Goal: Task Accomplishment & Management: Complete application form

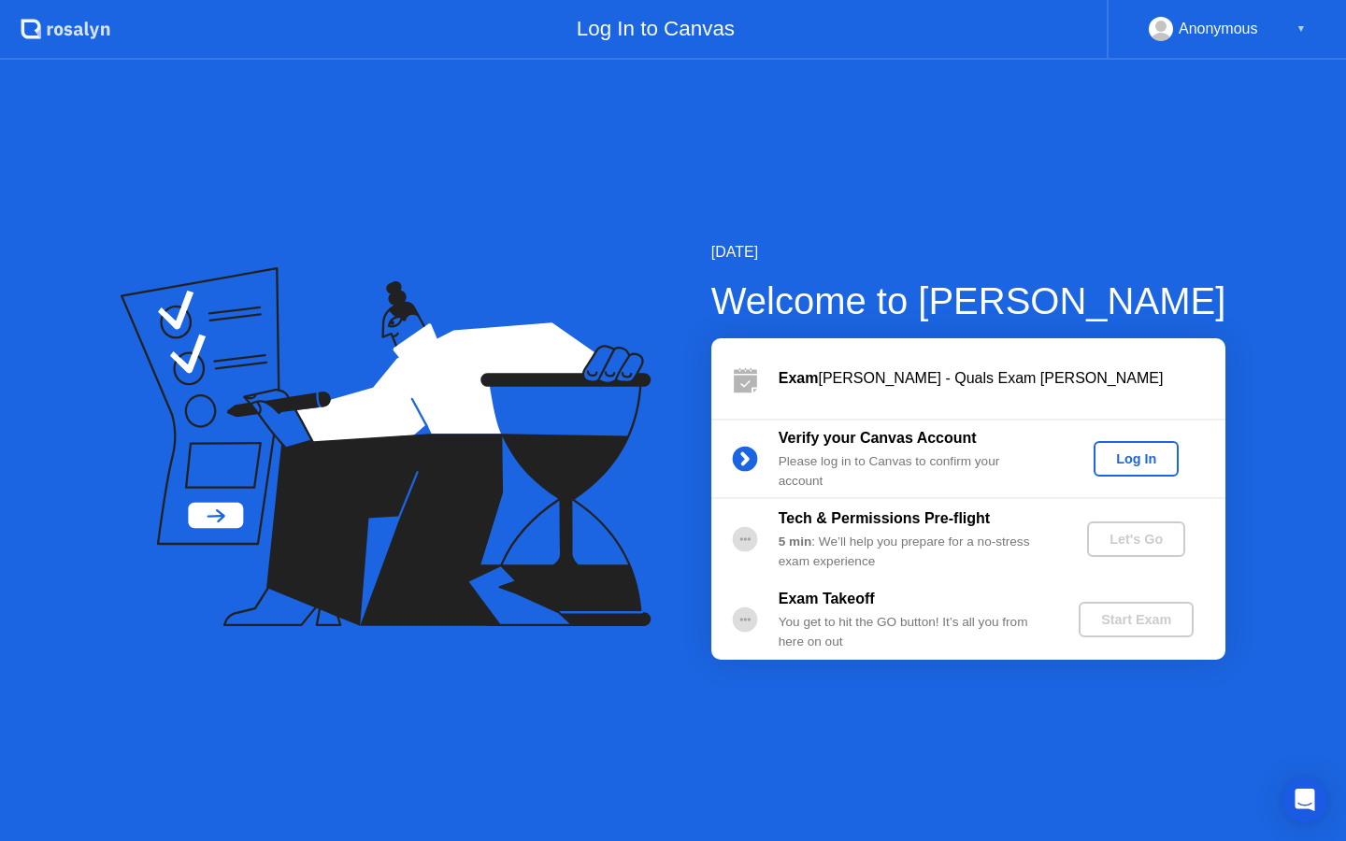
click at [1139, 469] on button "Log In" at bounding box center [1136, 459] width 85 height 36
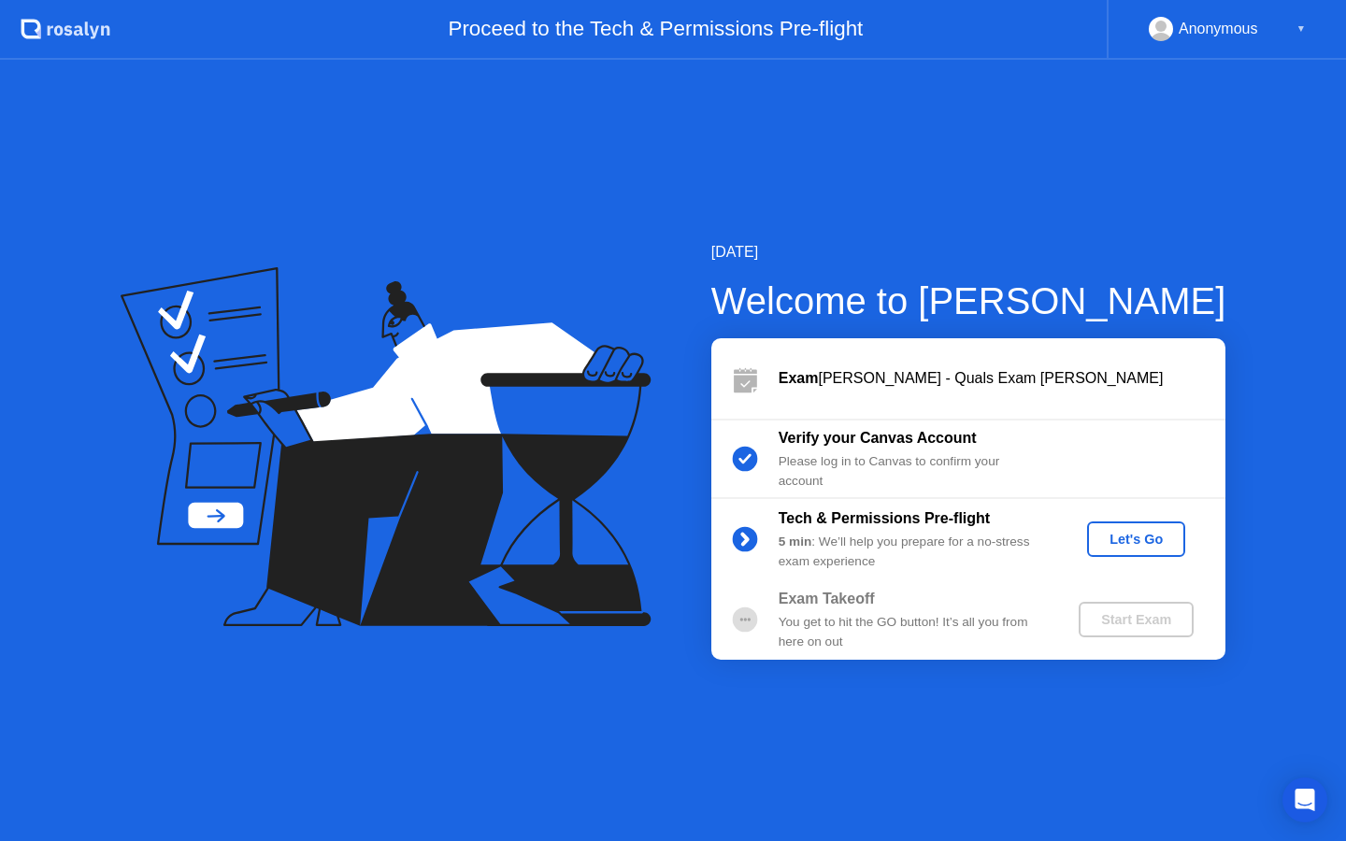
click at [1146, 537] on div "Let's Go" at bounding box center [1136, 539] width 83 height 15
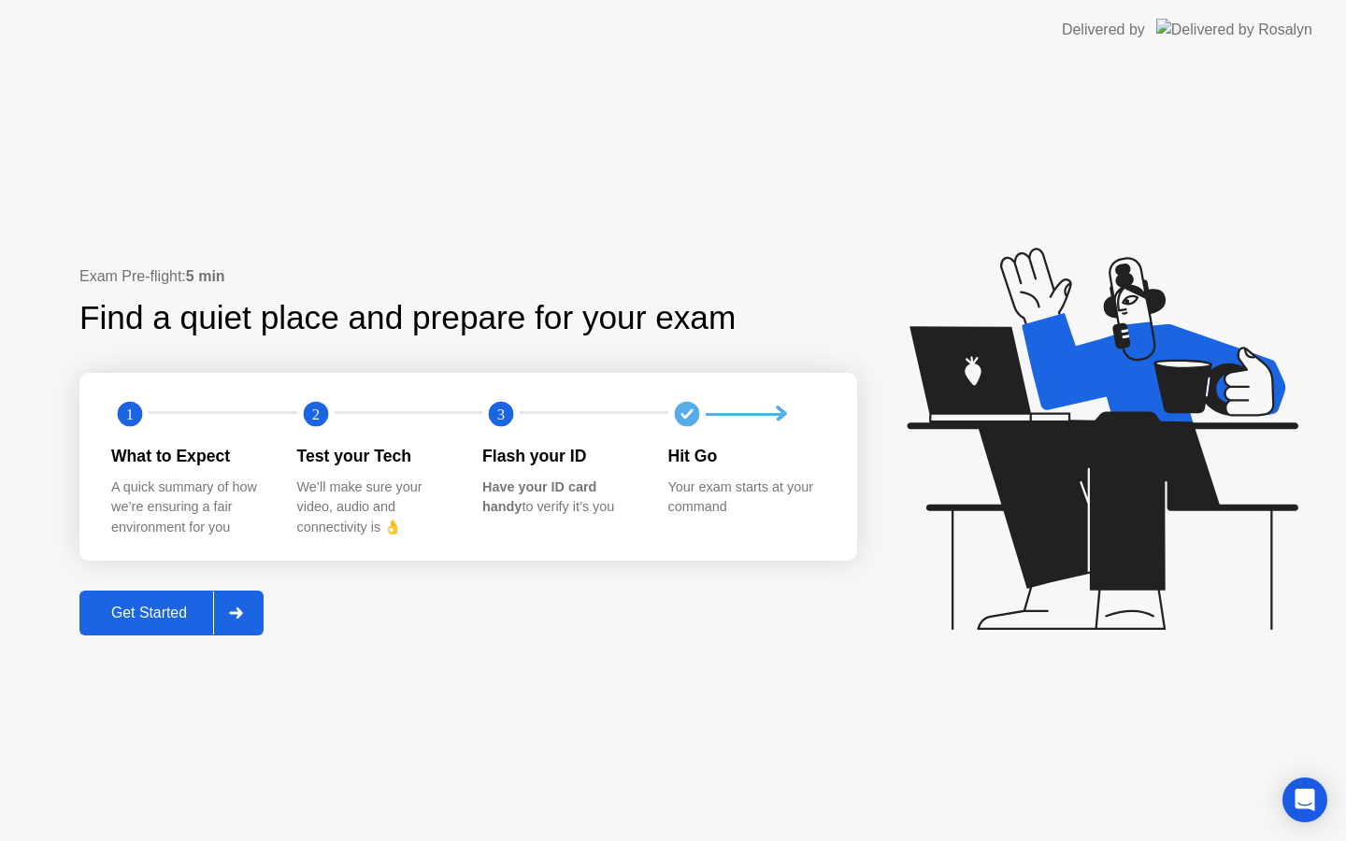
click at [121, 617] on div "Get Started" at bounding box center [149, 613] width 128 height 17
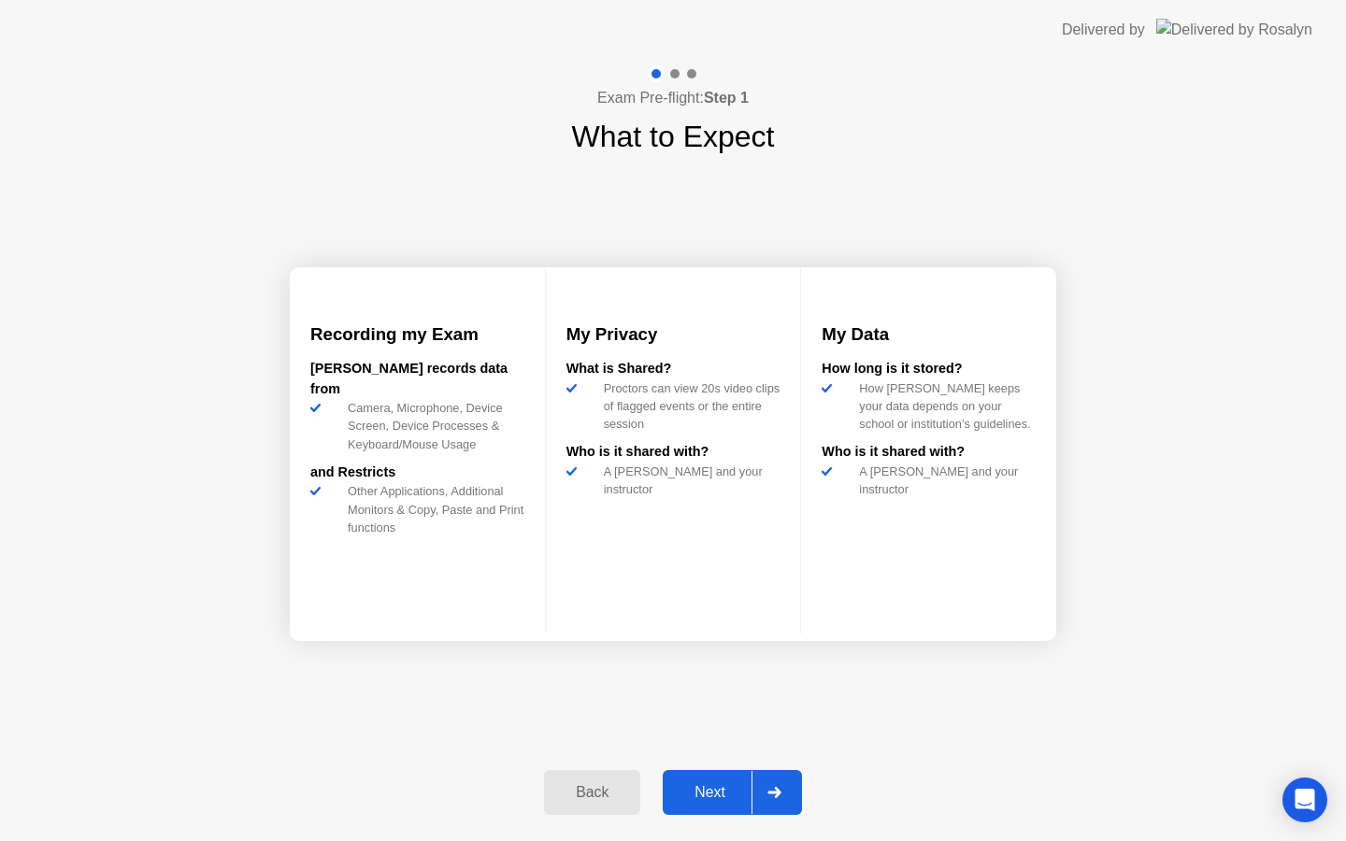
click at [692, 788] on div "Next" at bounding box center [709, 792] width 83 height 17
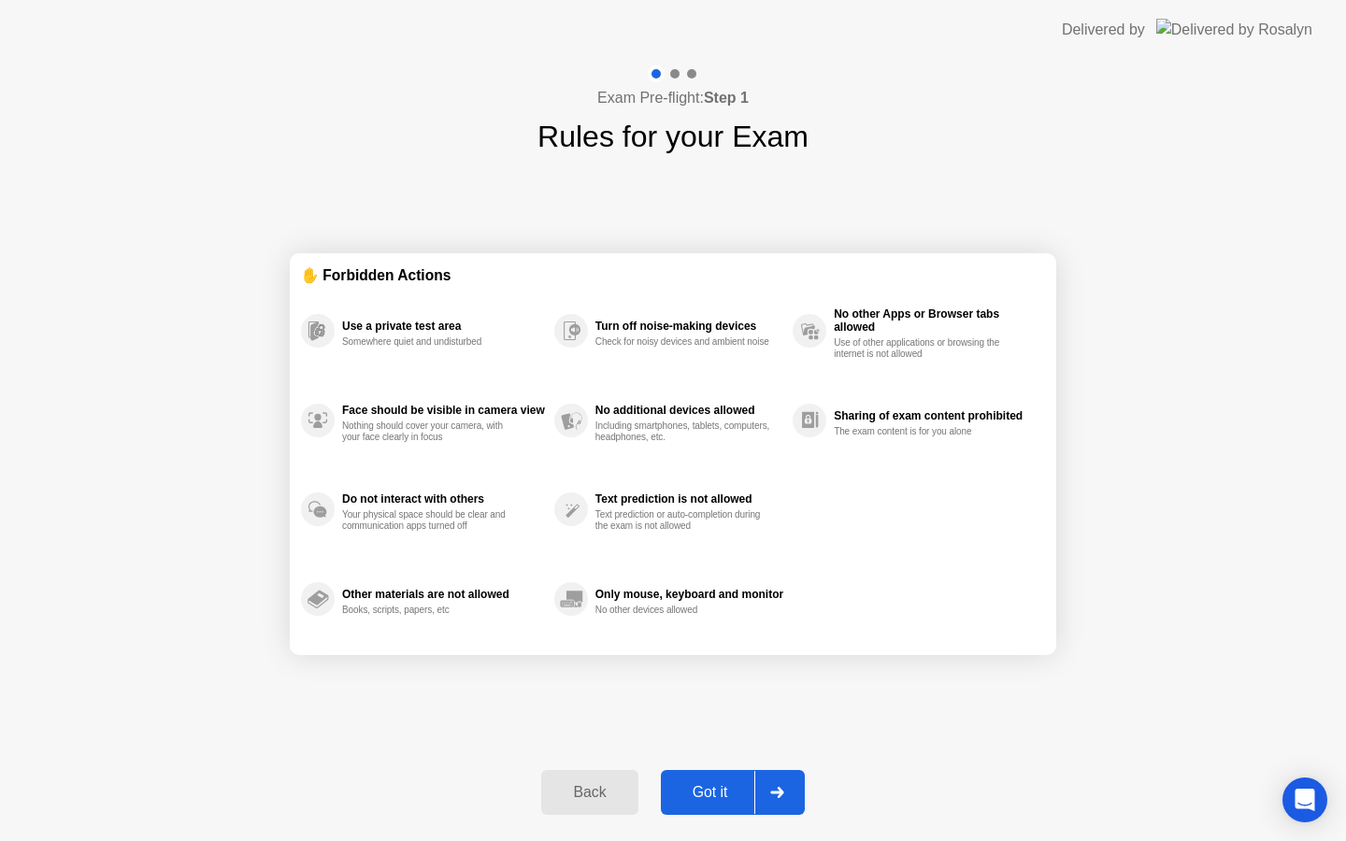
click at [690, 793] on div "Got it" at bounding box center [711, 792] width 88 height 17
select select "**********"
select select "*******"
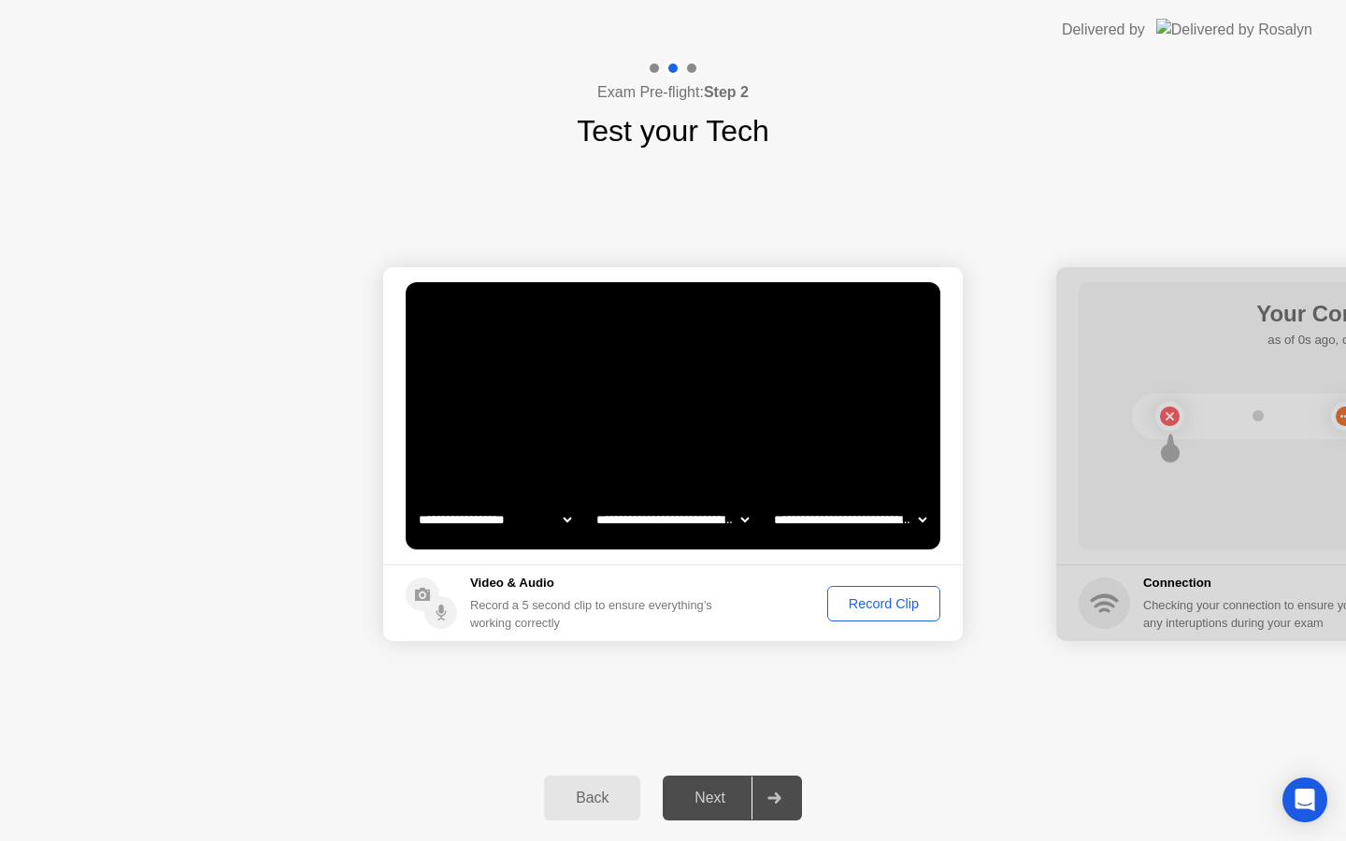
click at [692, 797] on div "Next" at bounding box center [709, 798] width 83 height 17
click at [769, 791] on div at bounding box center [774, 798] width 45 height 43
click at [883, 601] on div "Record Clip" at bounding box center [884, 603] width 100 height 15
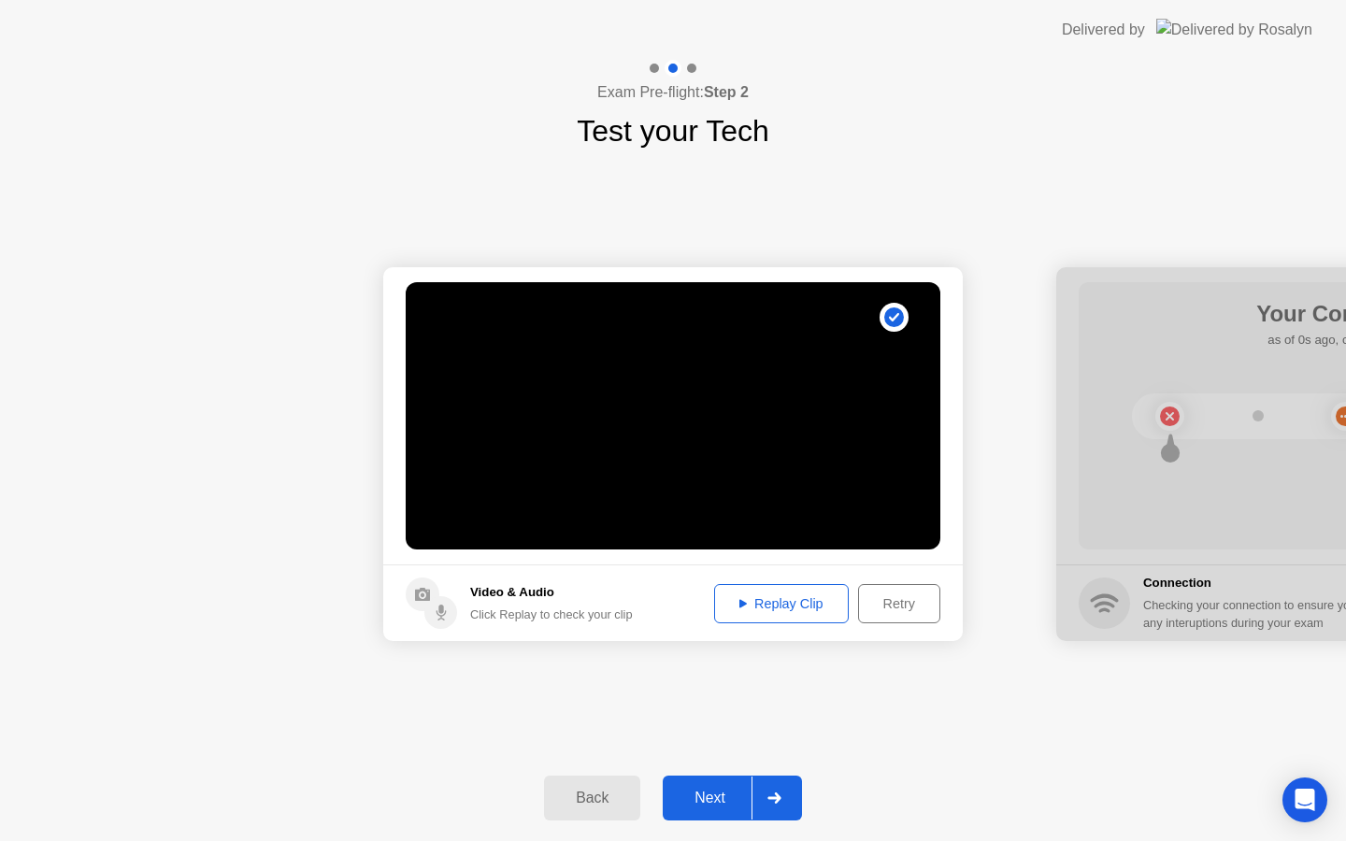
click at [703, 810] on button "Next" at bounding box center [732, 798] width 139 height 45
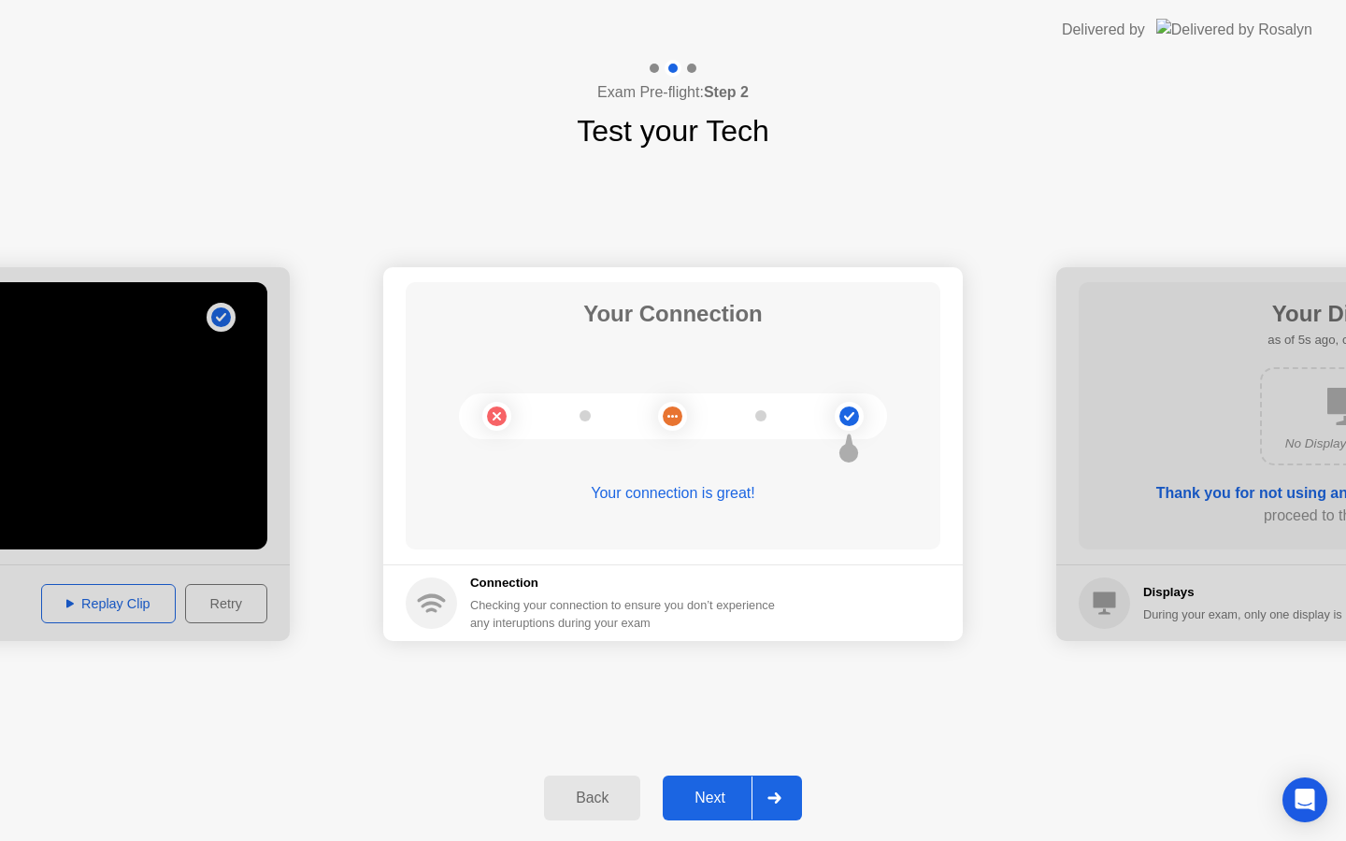
click at [702, 800] on div "Next" at bounding box center [709, 798] width 83 height 17
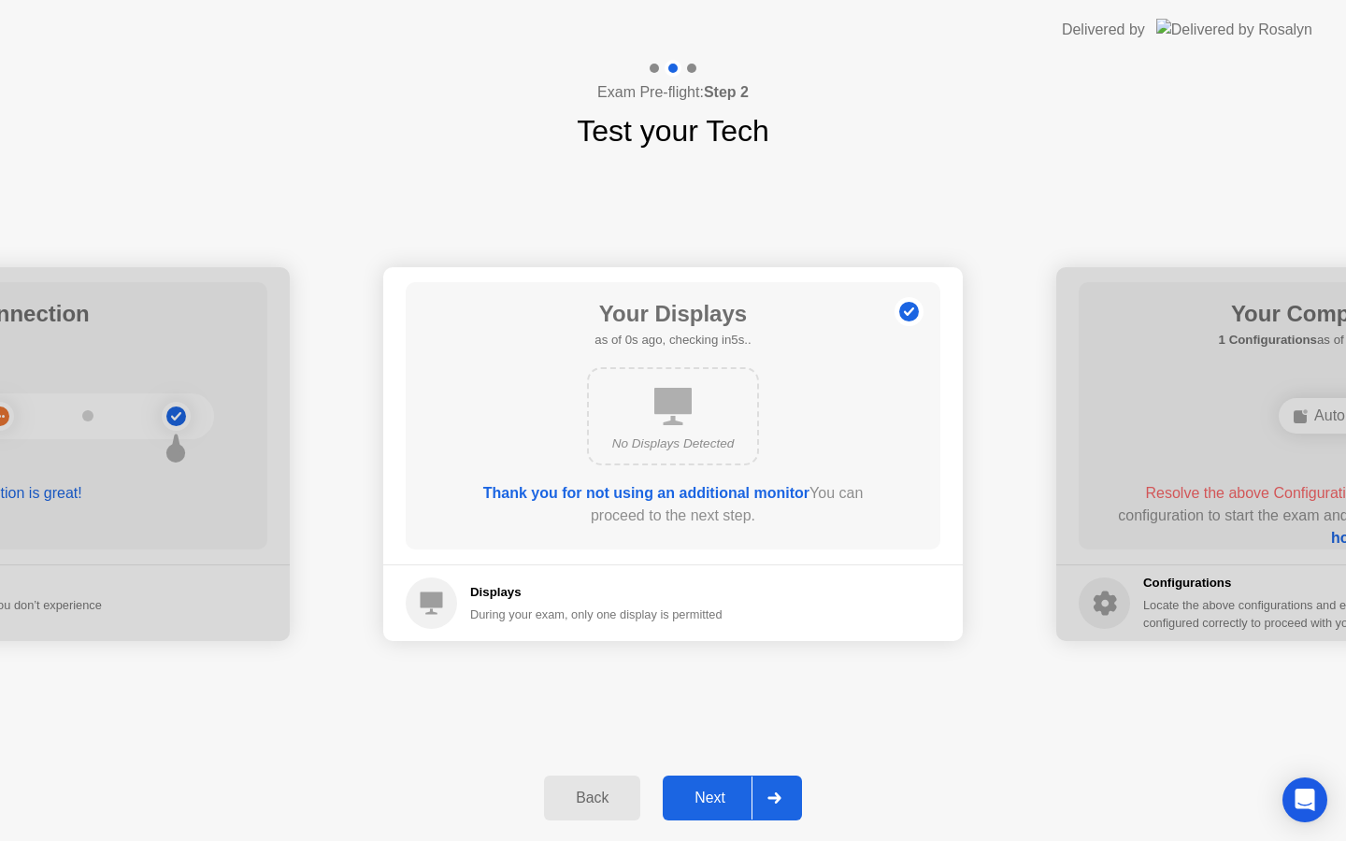
click at [702, 800] on div "Next" at bounding box center [709, 798] width 83 height 17
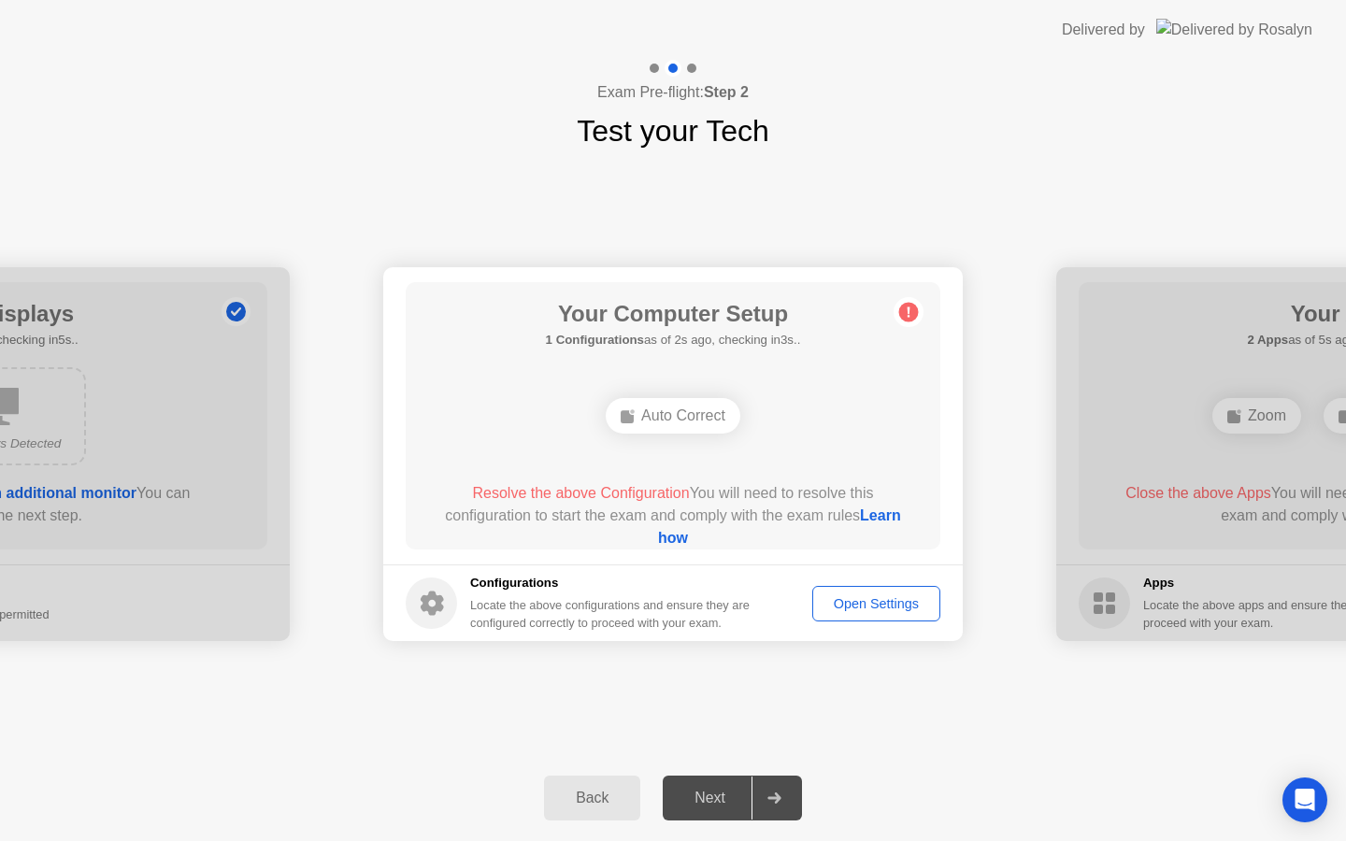
click at [702, 800] on div "Next" at bounding box center [709, 798] width 83 height 17
click at [662, 430] on div "Auto Correct" at bounding box center [673, 416] width 135 height 36
click at [890, 607] on div "Open Settings" at bounding box center [876, 603] width 115 height 15
click at [676, 417] on div "Auto Correct" at bounding box center [673, 416] width 135 height 36
click at [695, 416] on div "Auto Correct" at bounding box center [673, 416] width 135 height 36
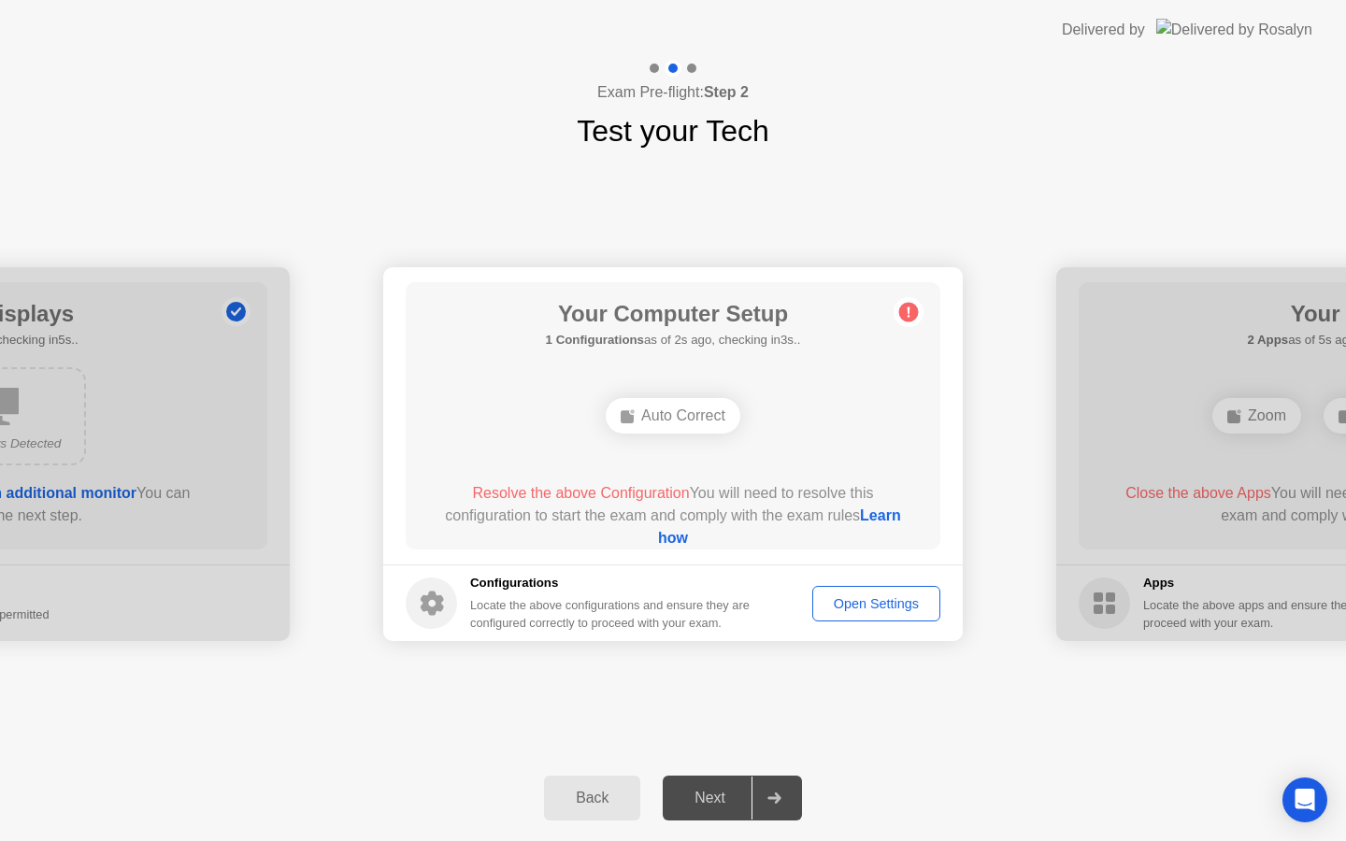
click at [675, 418] on div "Auto Correct" at bounding box center [673, 416] width 135 height 36
click at [864, 611] on div "Open Settings" at bounding box center [876, 603] width 115 height 15
click at [725, 805] on div "Next" at bounding box center [709, 798] width 83 height 17
click at [778, 800] on icon at bounding box center [774, 798] width 13 height 11
click at [701, 794] on div "Next" at bounding box center [709, 798] width 83 height 17
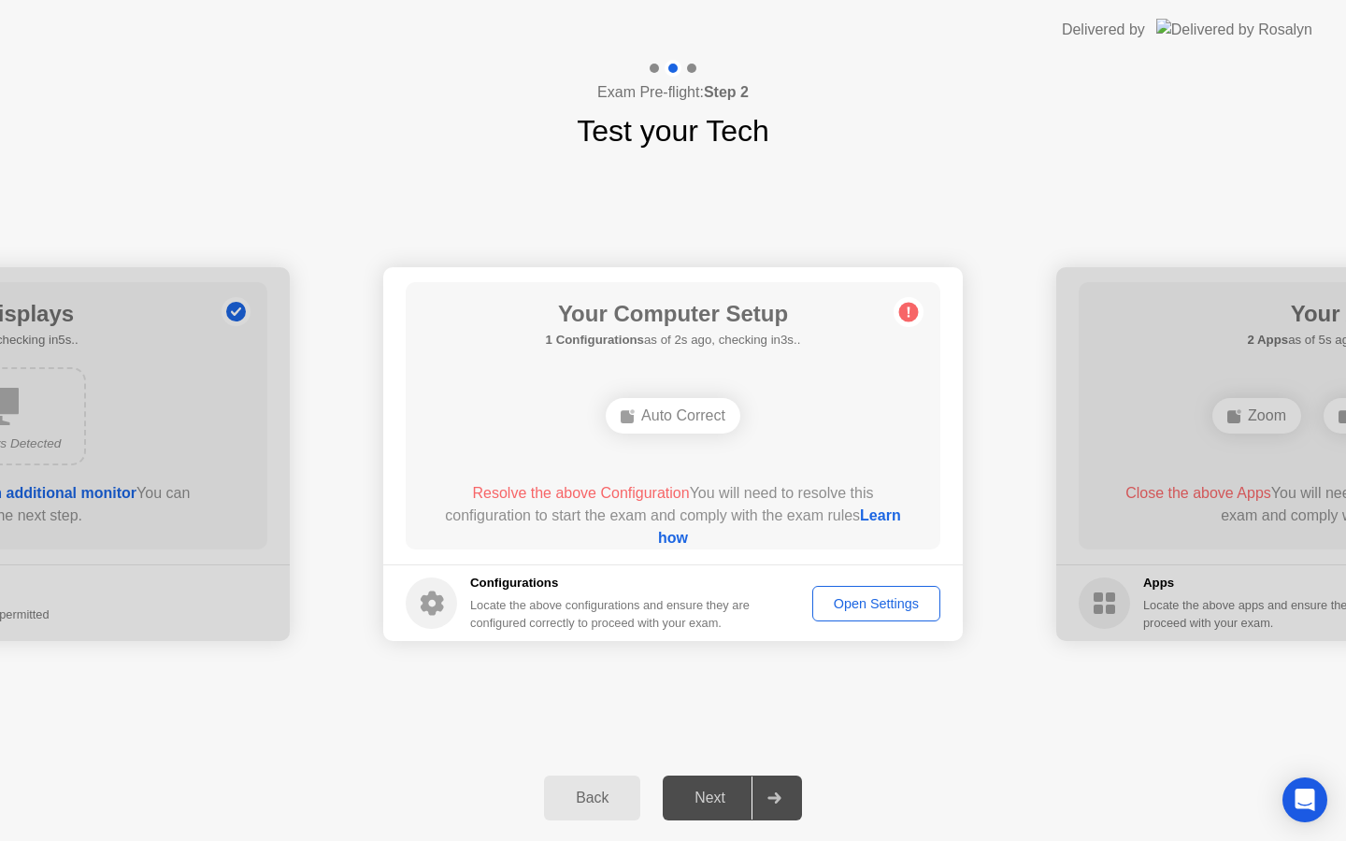
click at [384, 698] on div "**********" at bounding box center [673, 454] width 1346 height 602
click at [587, 794] on div "Back" at bounding box center [592, 798] width 85 height 17
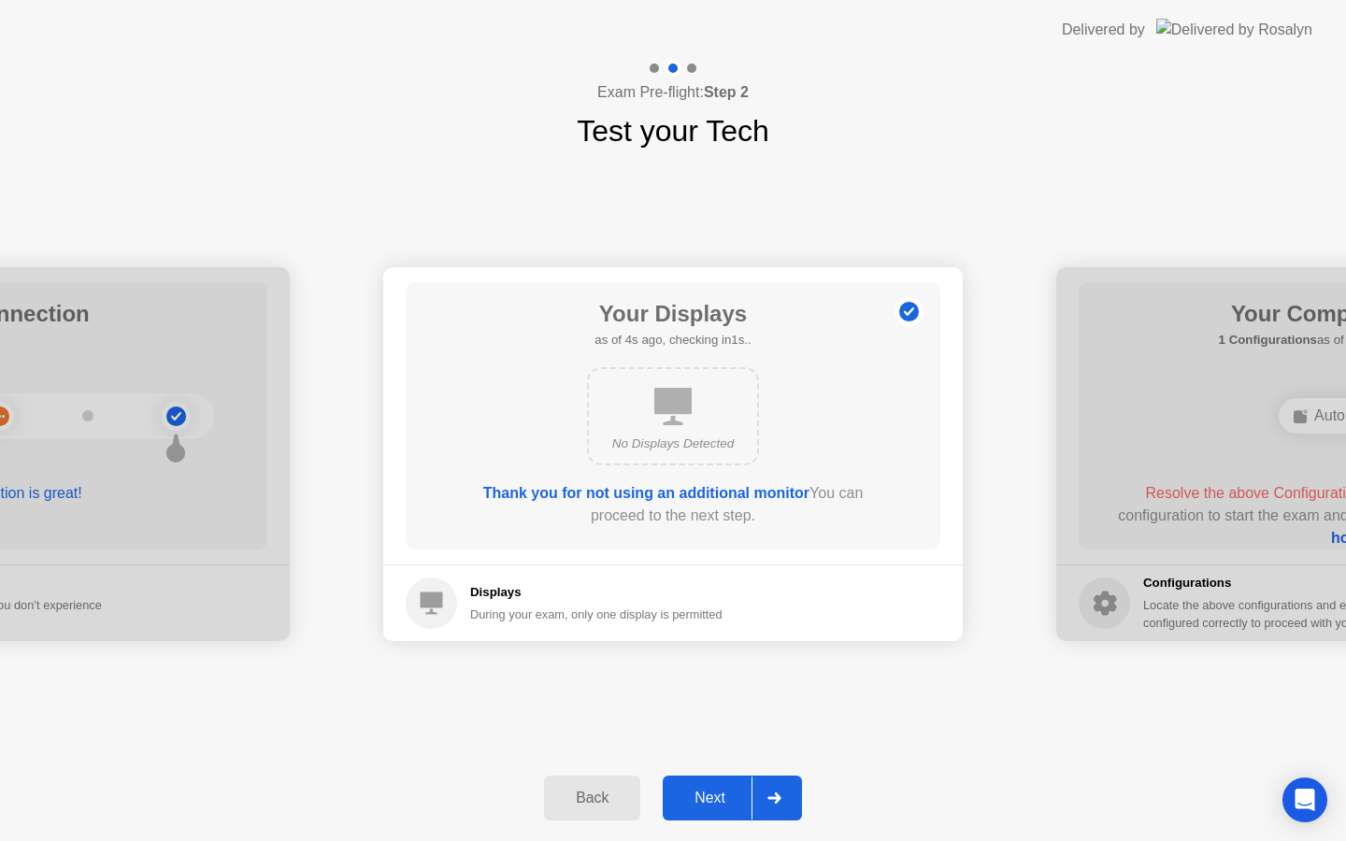
click at [725, 797] on div "Next" at bounding box center [709, 798] width 83 height 17
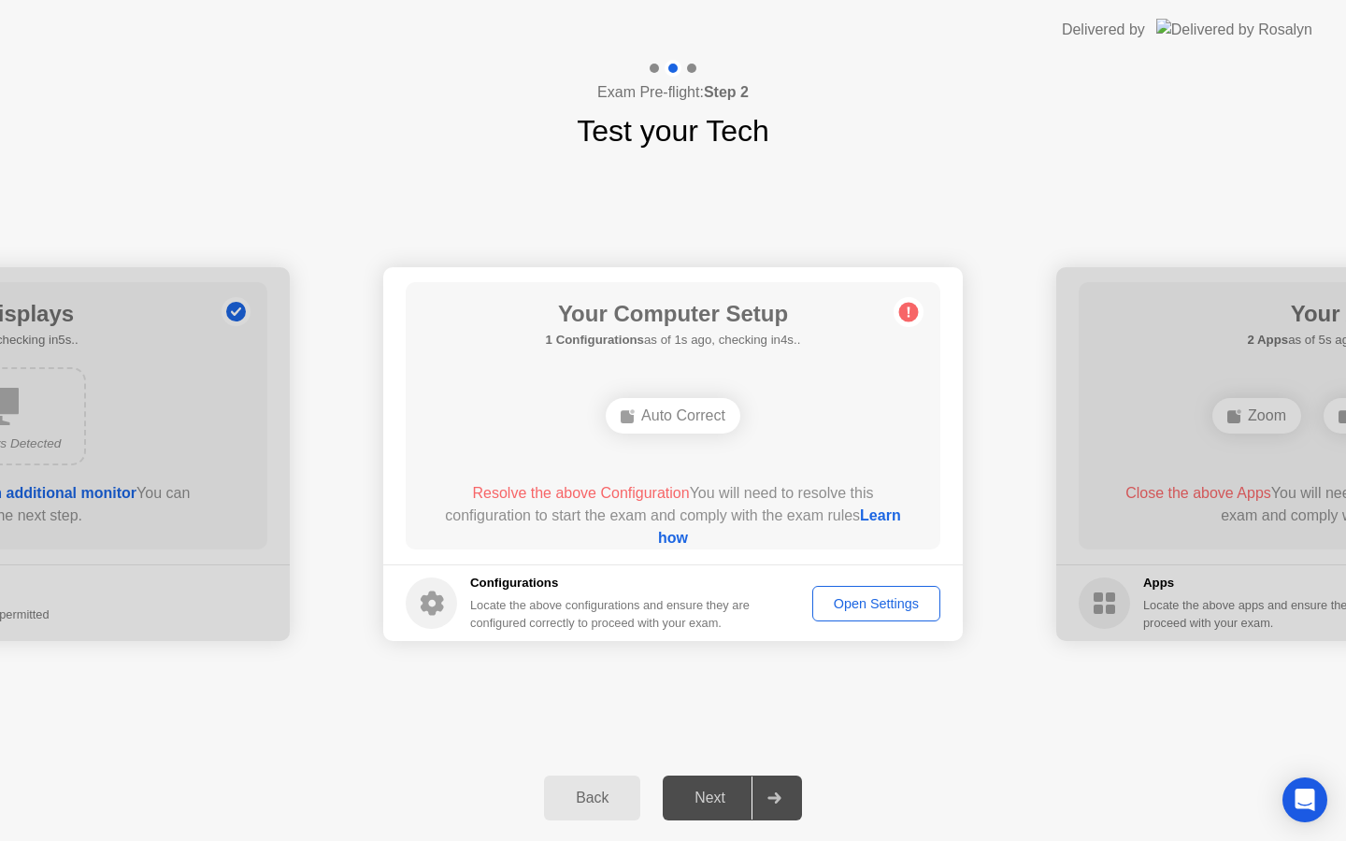
click at [658, 533] on link "Learn how" at bounding box center [779, 527] width 243 height 38
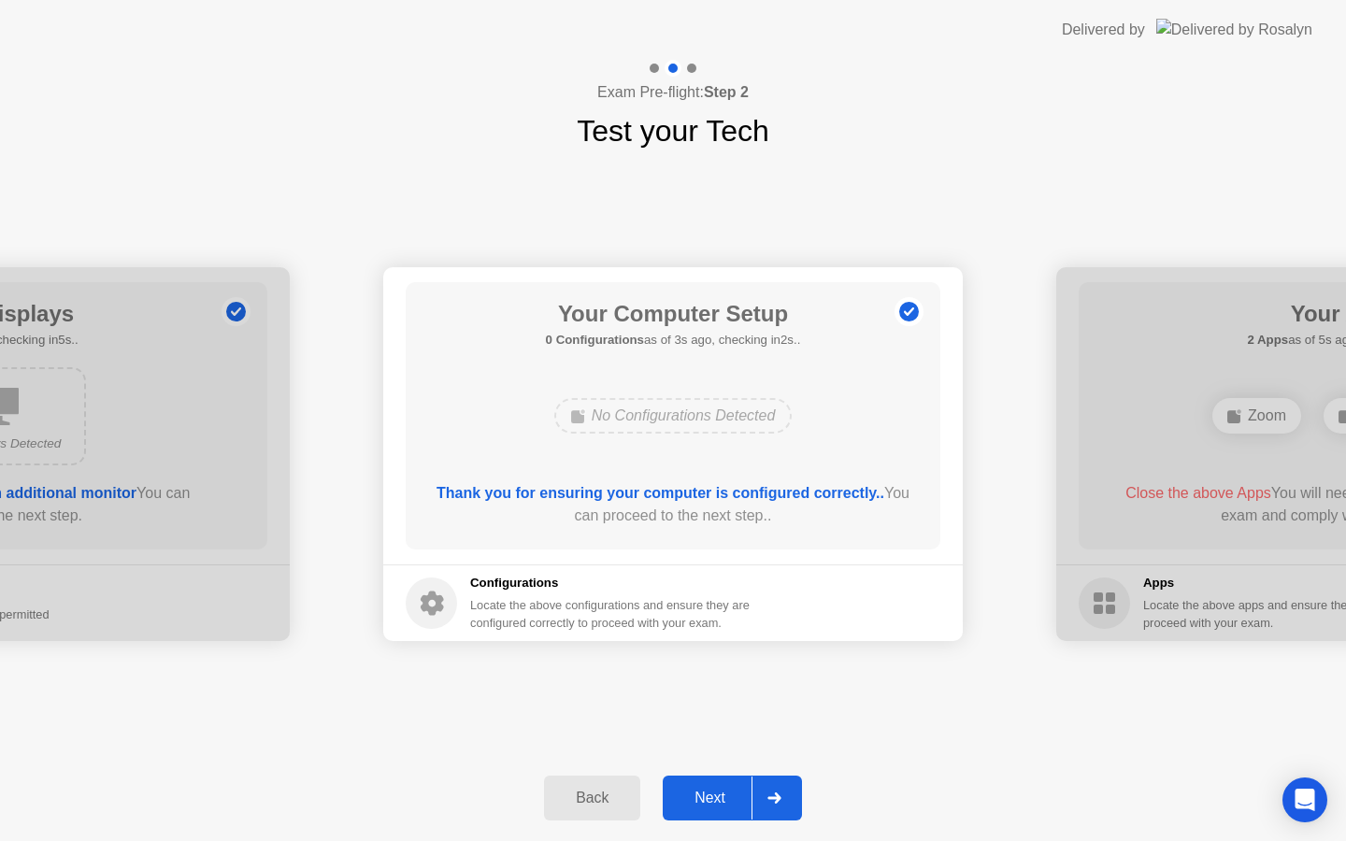
click at [721, 817] on button "Next" at bounding box center [732, 798] width 139 height 45
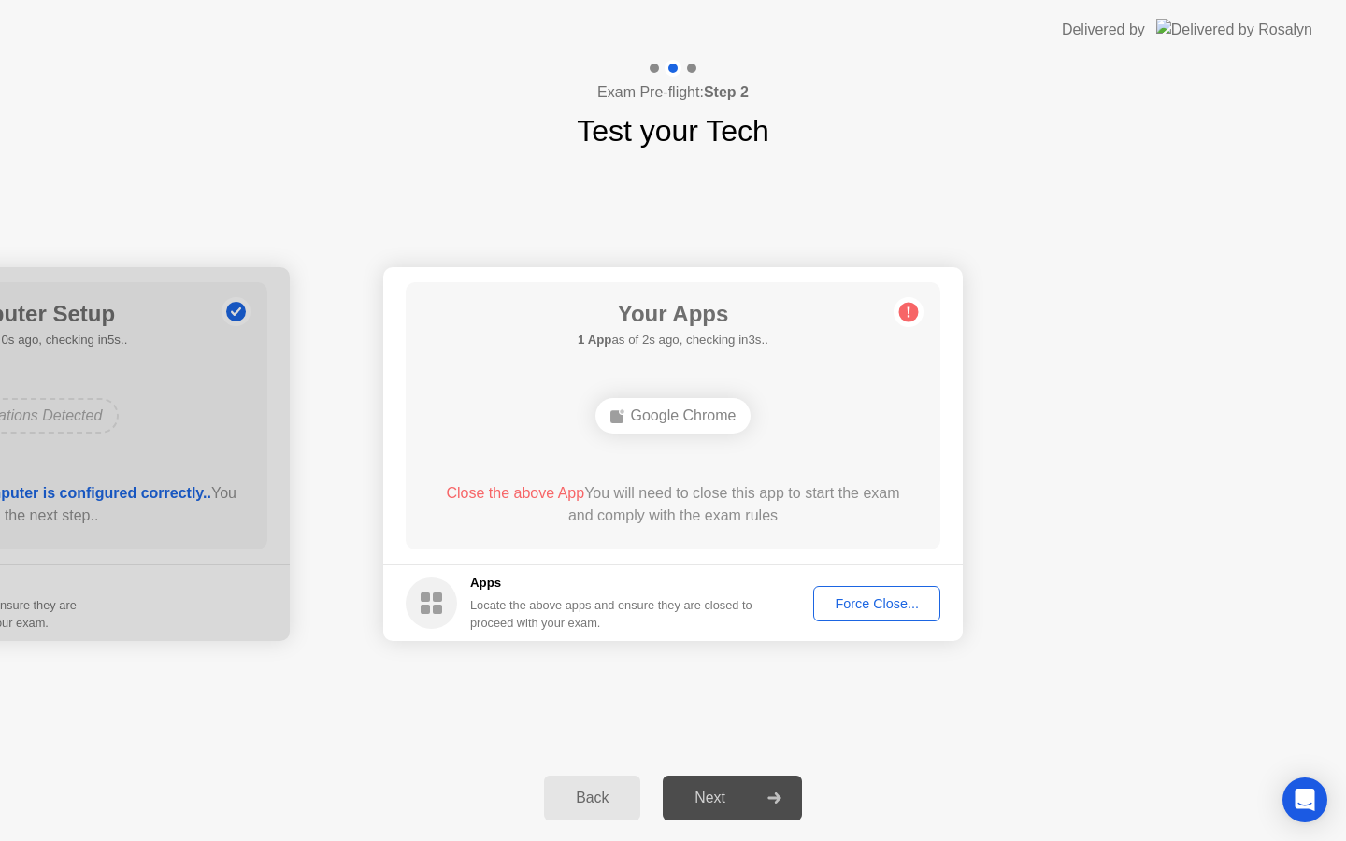
click at [712, 790] on div "Next" at bounding box center [709, 798] width 83 height 17
click at [882, 601] on div "Force Close..." at bounding box center [877, 603] width 114 height 15
click at [934, 780] on div "Back Next" at bounding box center [673, 798] width 1346 height 86
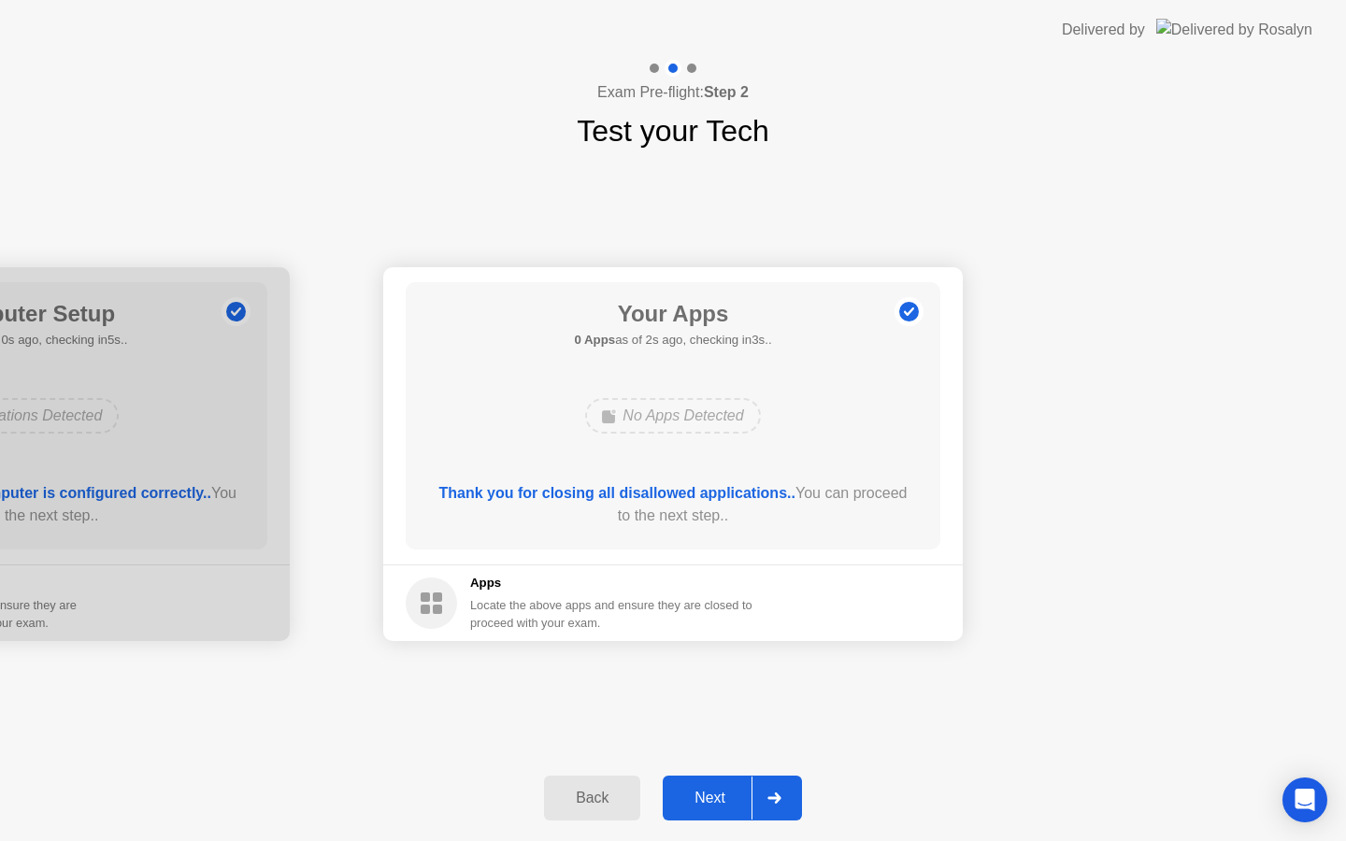
click at [661, 684] on div "**********" at bounding box center [673, 454] width 1346 height 602
click at [708, 785] on button "Next" at bounding box center [732, 798] width 139 height 45
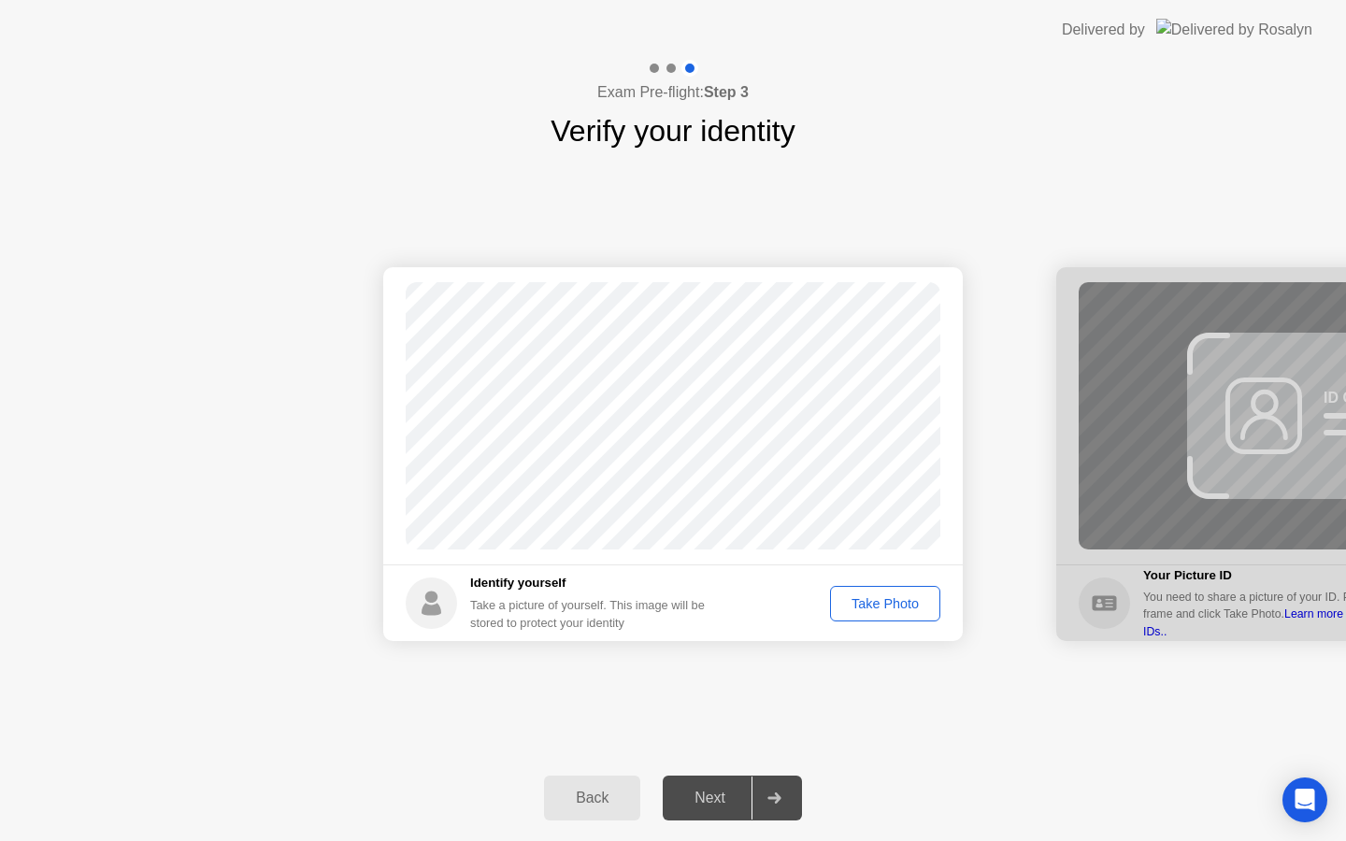
click at [724, 800] on div "Next" at bounding box center [709, 798] width 83 height 17
click at [871, 611] on div "Take Photo" at bounding box center [885, 603] width 97 height 15
click at [722, 790] on div "Next" at bounding box center [709, 798] width 83 height 17
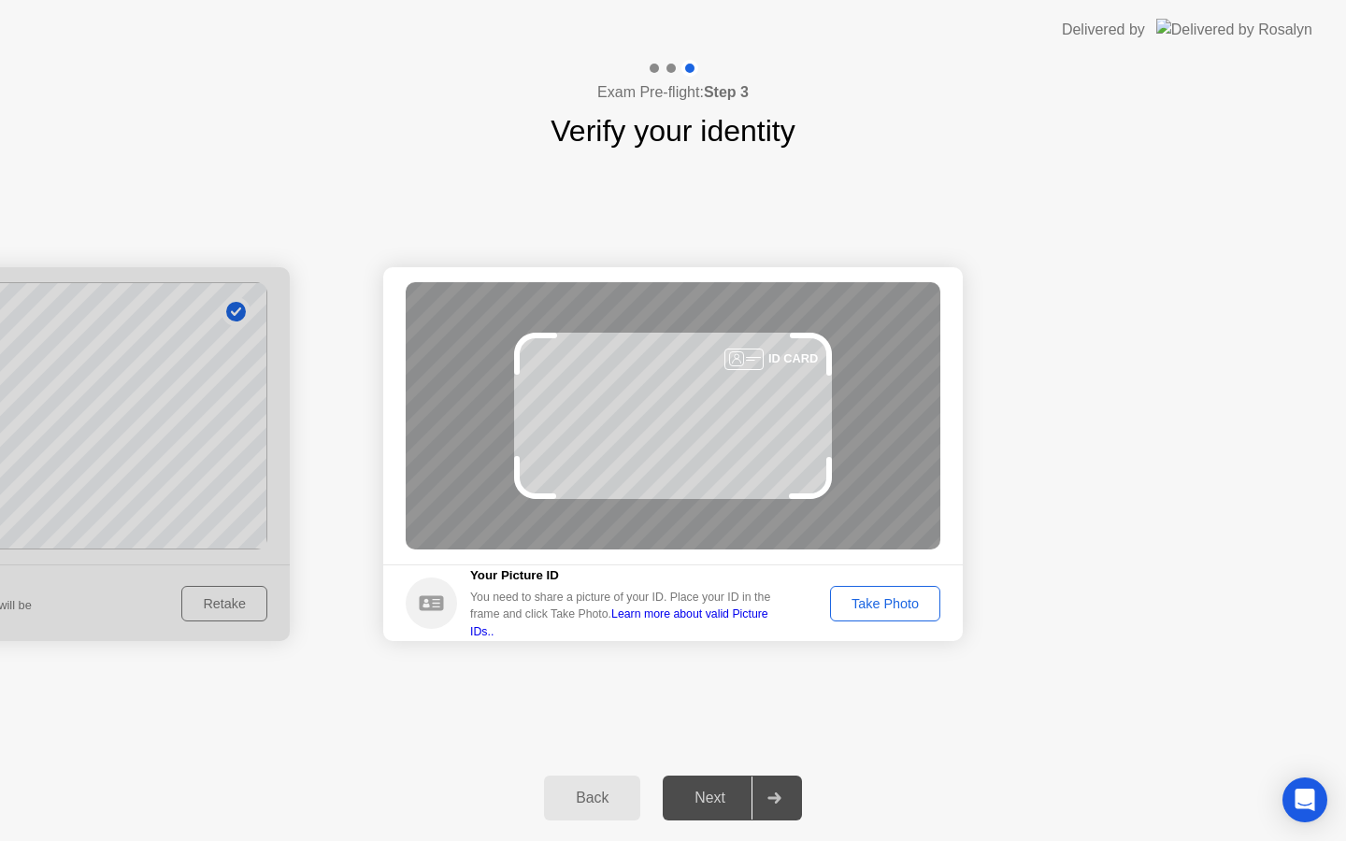
click at [912, 597] on div "Take Photo" at bounding box center [885, 603] width 97 height 15
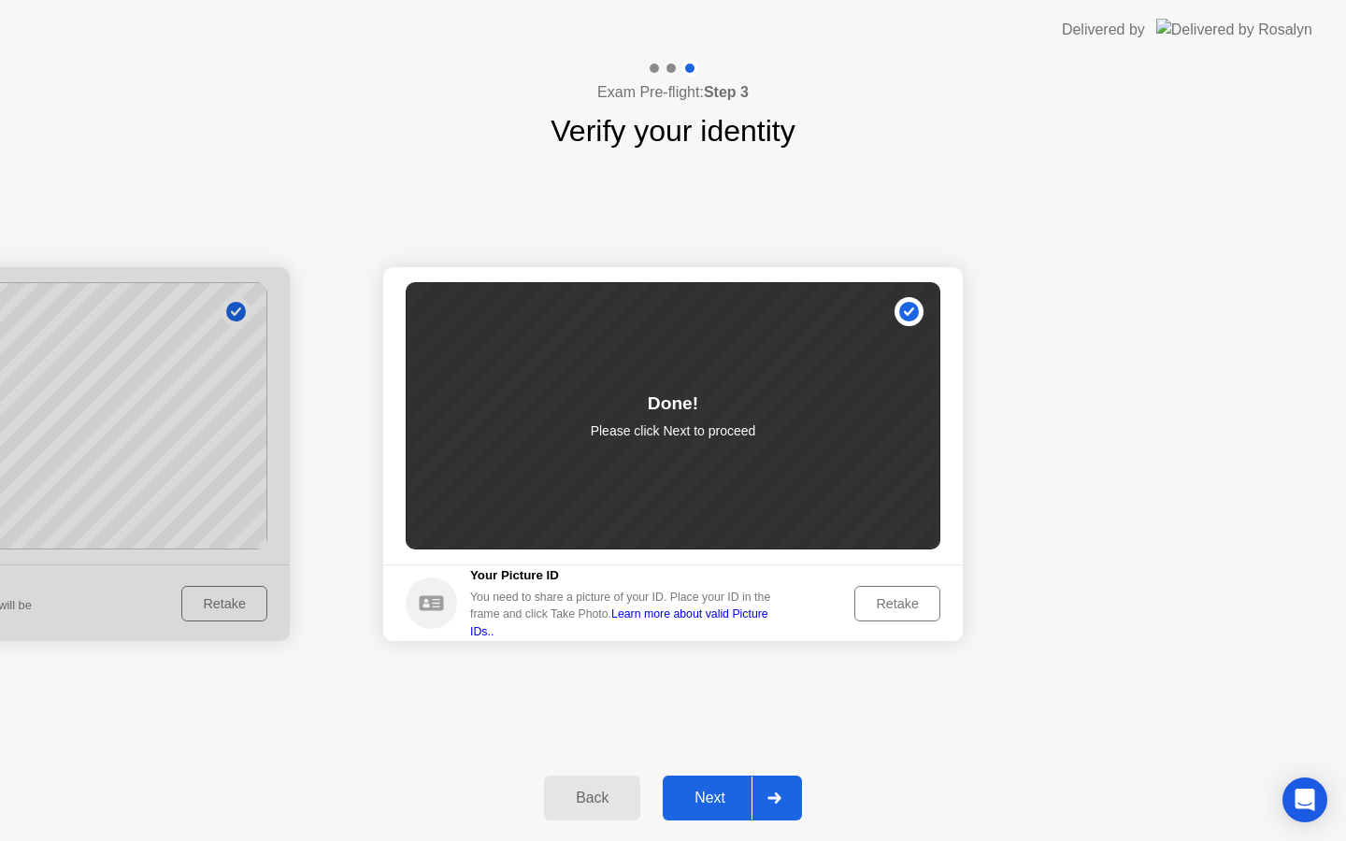
click at [704, 804] on div "Next" at bounding box center [709, 798] width 83 height 17
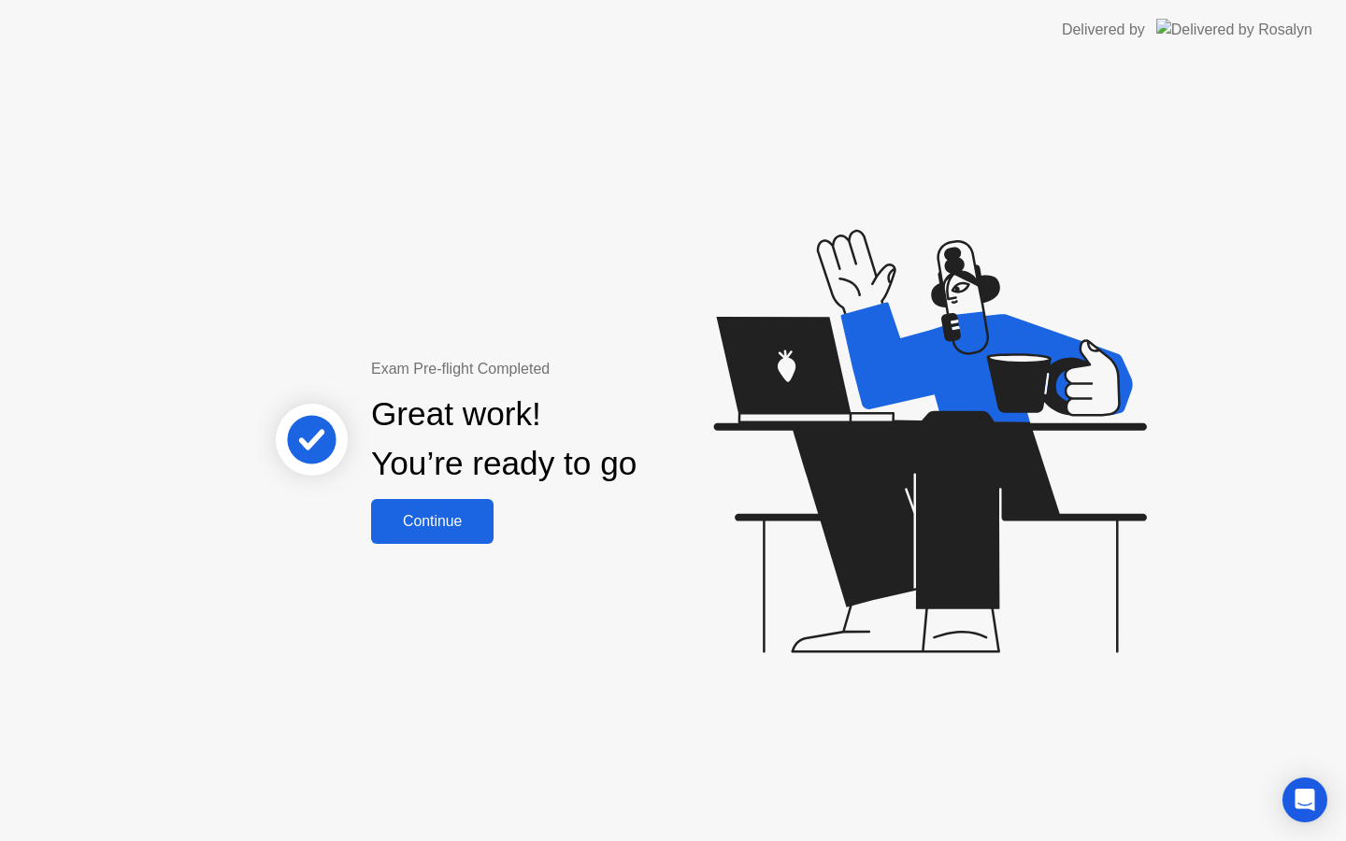
click at [443, 526] on div "Continue" at bounding box center [432, 521] width 111 height 17
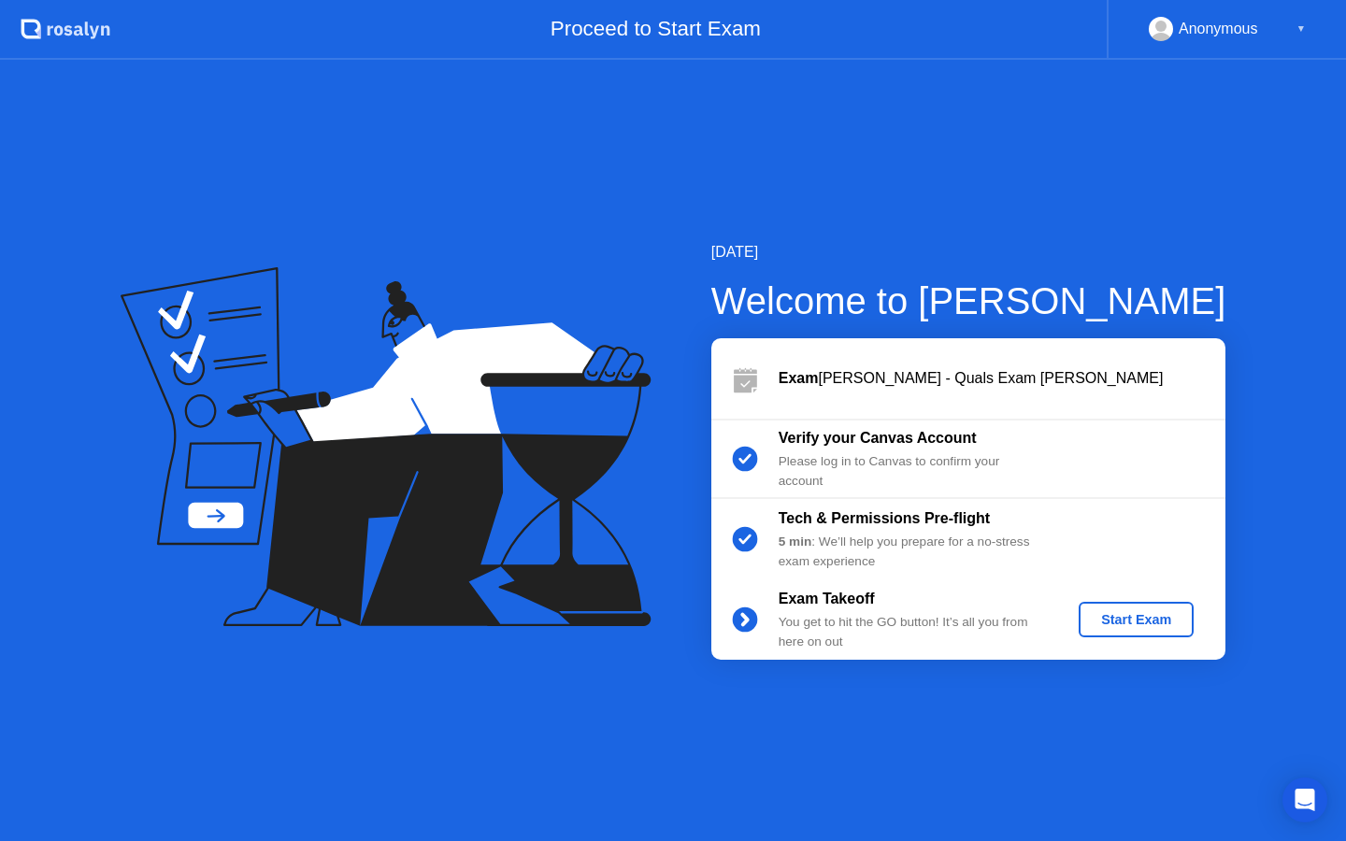
click at [1138, 617] on div "Start Exam" at bounding box center [1136, 619] width 100 height 15
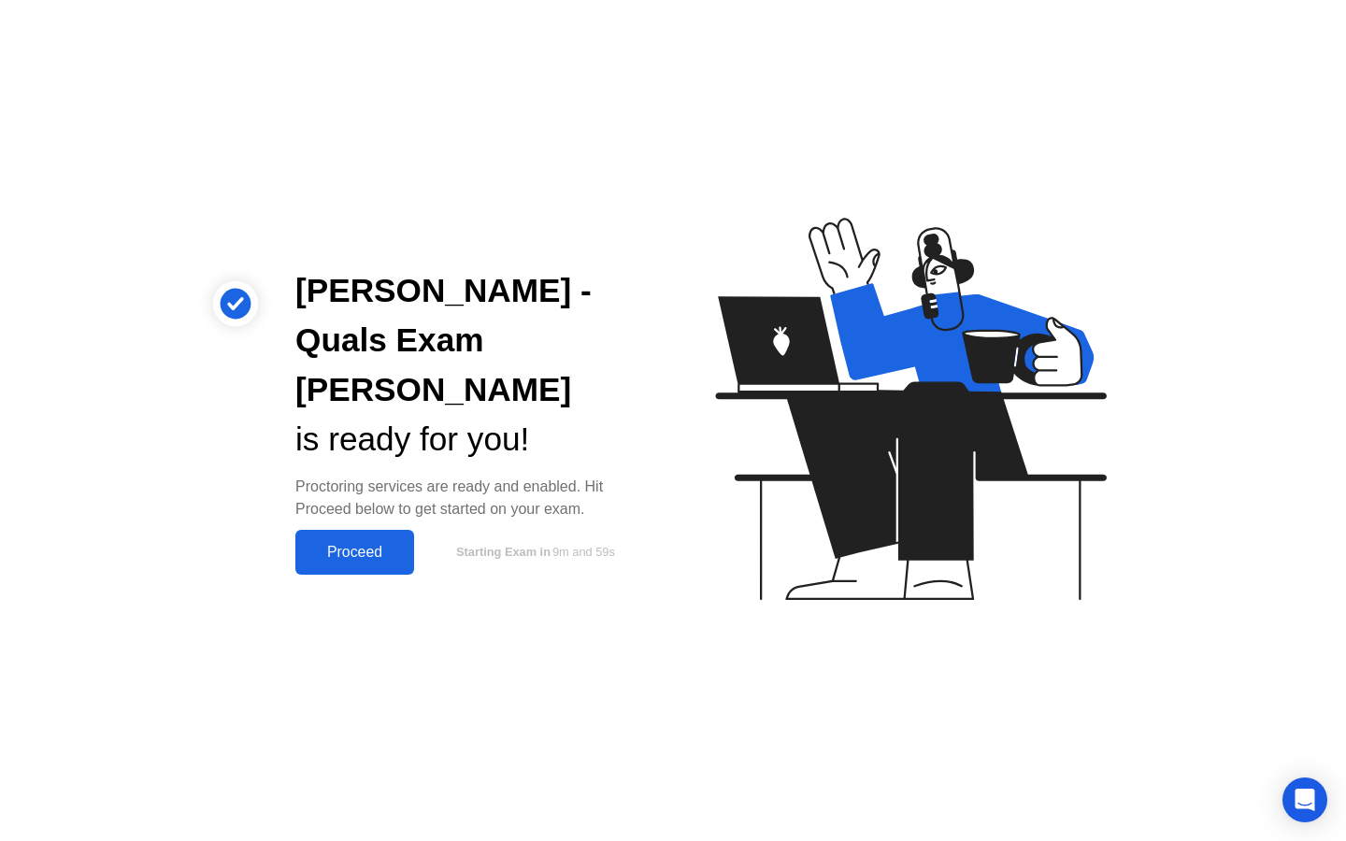
click at [337, 530] on button "Proceed" at bounding box center [354, 552] width 119 height 45
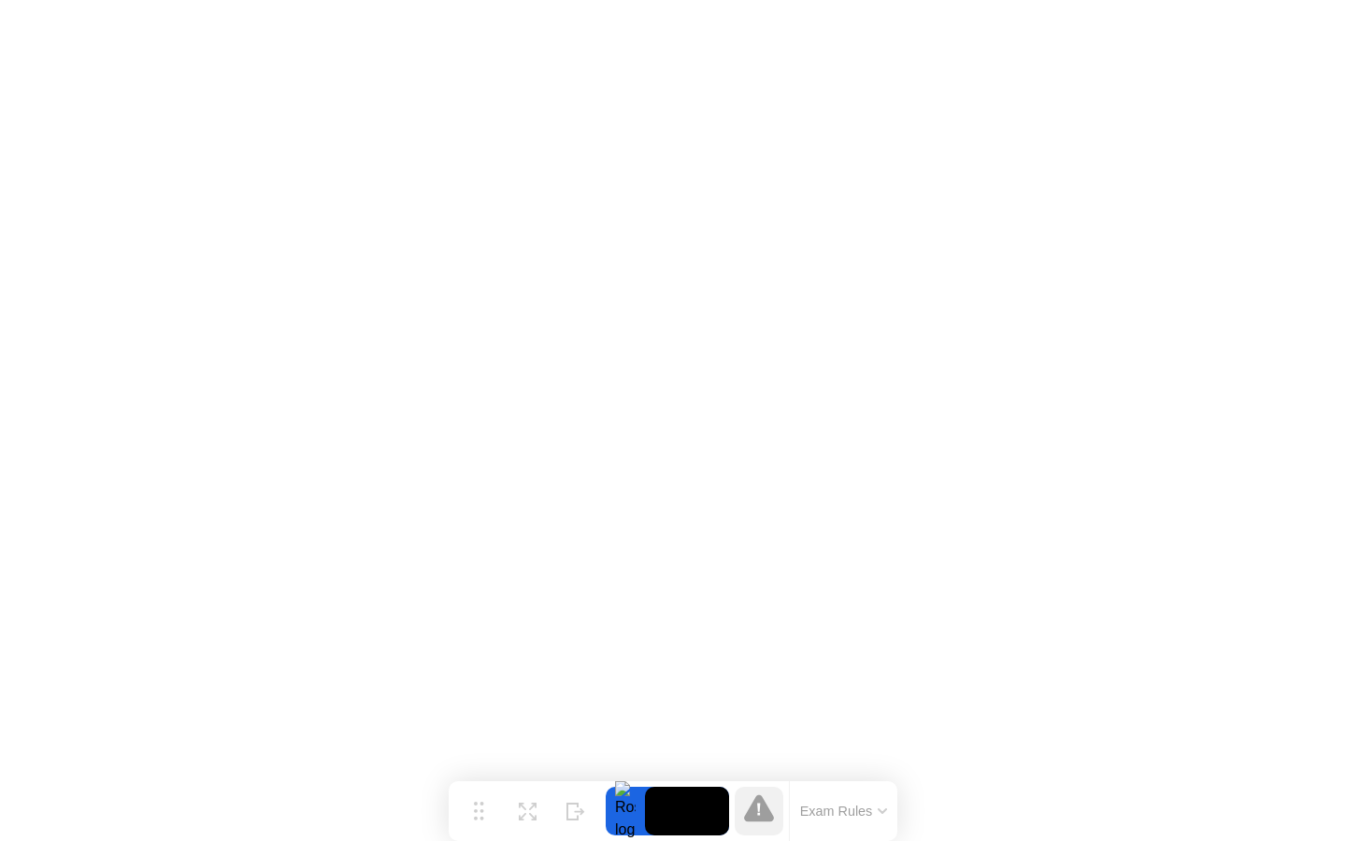
click at [866, 796] on div "Exam Rules" at bounding box center [843, 812] width 108 height 60
click at [690, 810] on video at bounding box center [687, 811] width 84 height 49
click at [882, 811] on icon at bounding box center [882, 812] width 7 height 4
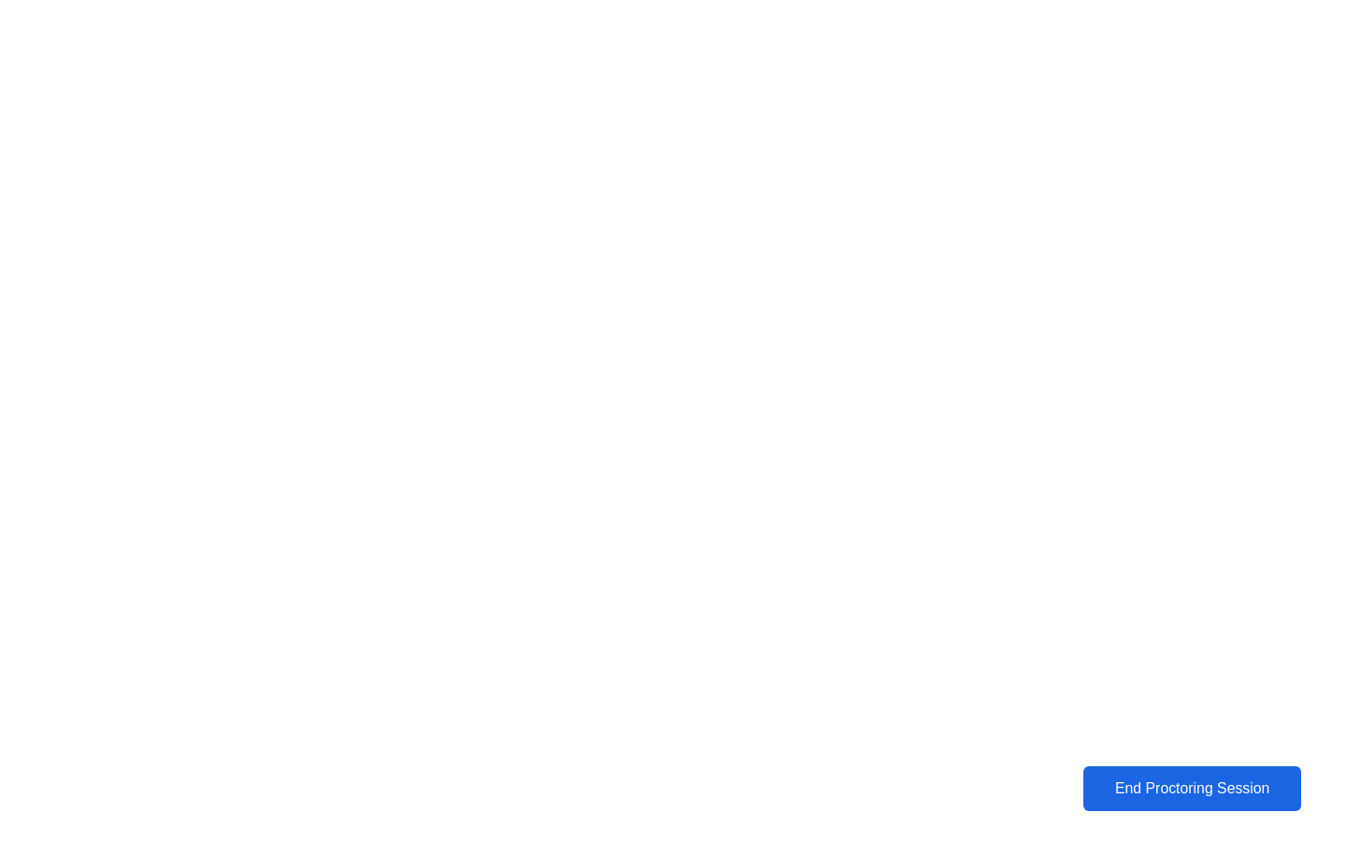
click at [1147, 781] on div "End Proctoring Session" at bounding box center [1192, 789] width 207 height 17
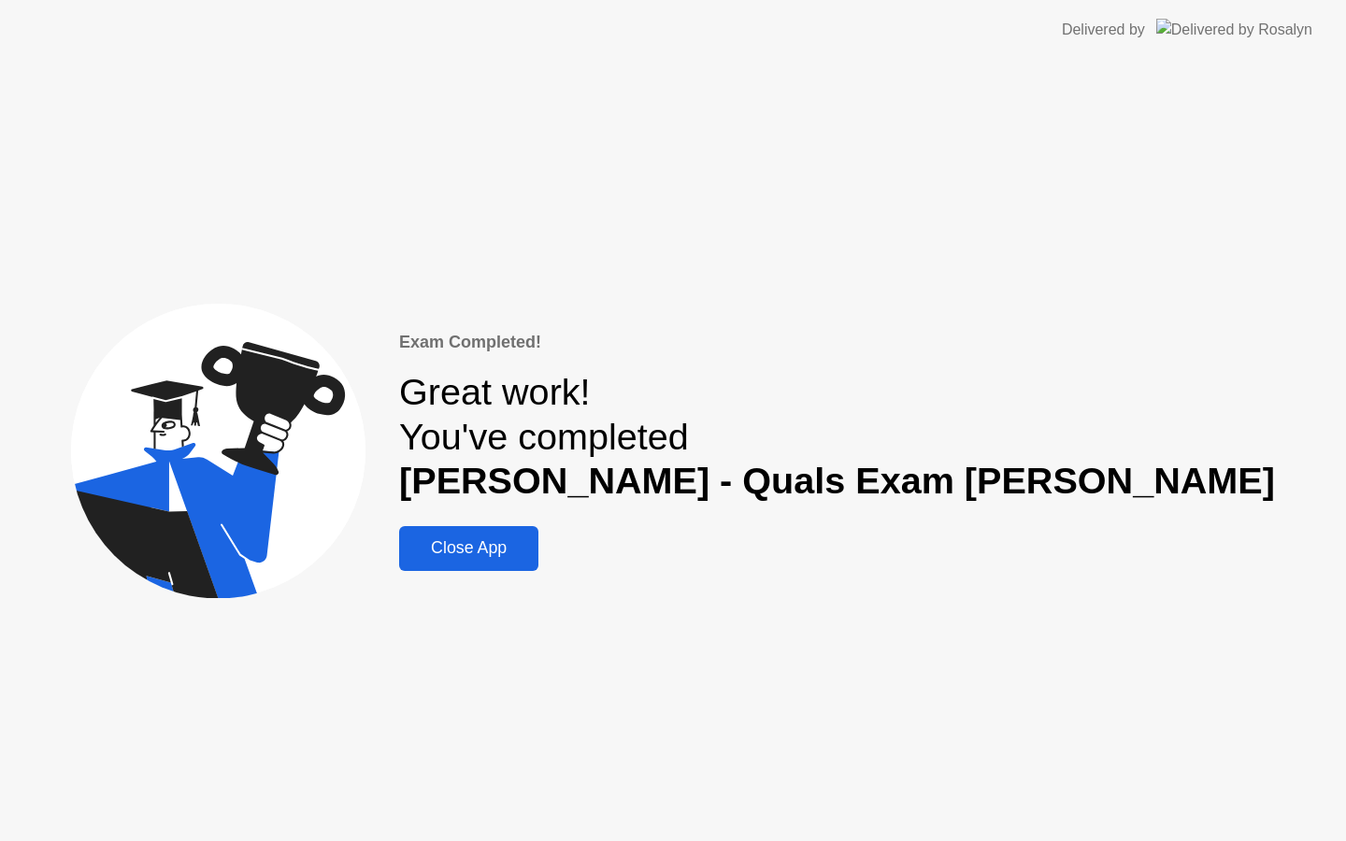
click at [533, 556] on div "Close App" at bounding box center [469, 549] width 128 height 20
